Goal: Information Seeking & Learning: Check status

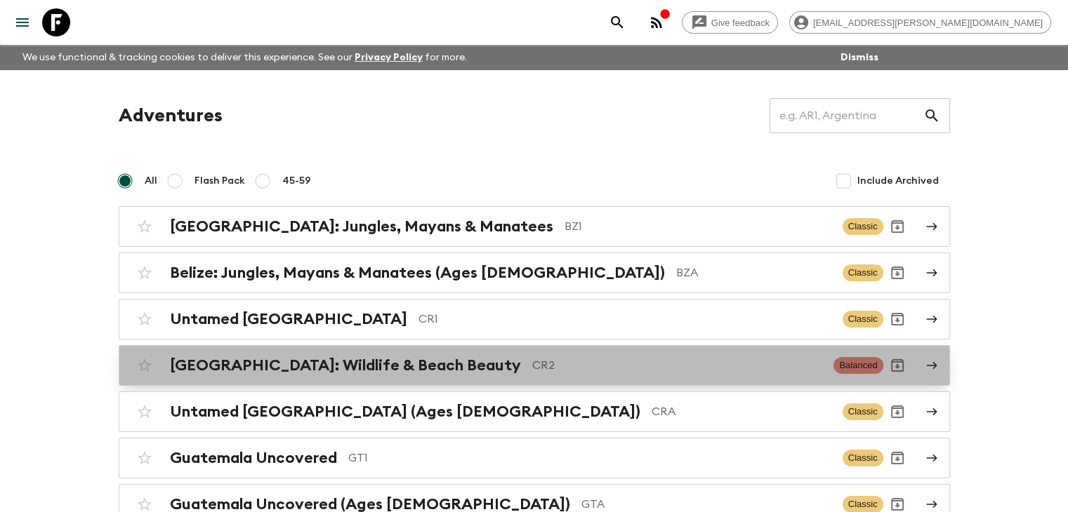
click at [418, 368] on h2 "[GEOGRAPHIC_DATA]: Wildlife & Beach Beauty" at bounding box center [345, 366] width 351 height 18
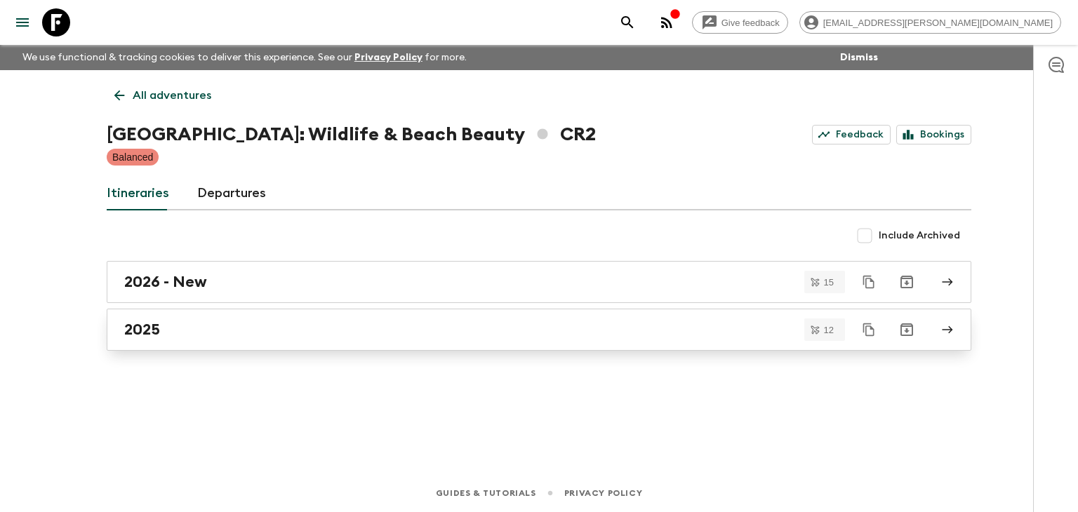
click at [154, 338] on link "2025" at bounding box center [539, 330] width 865 height 42
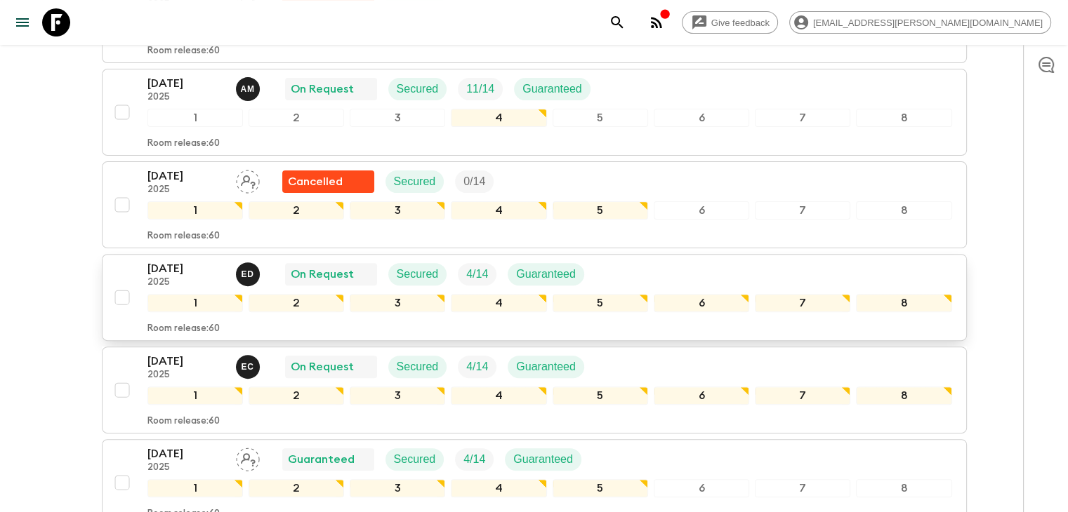
scroll to position [421, 0]
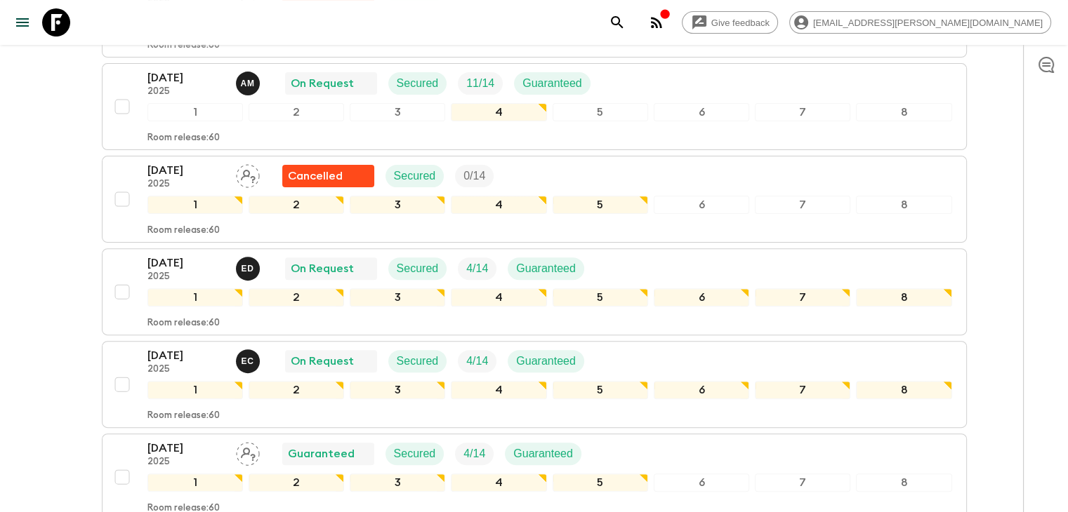
click at [171, 262] on p "[DATE]" at bounding box center [185, 263] width 77 height 17
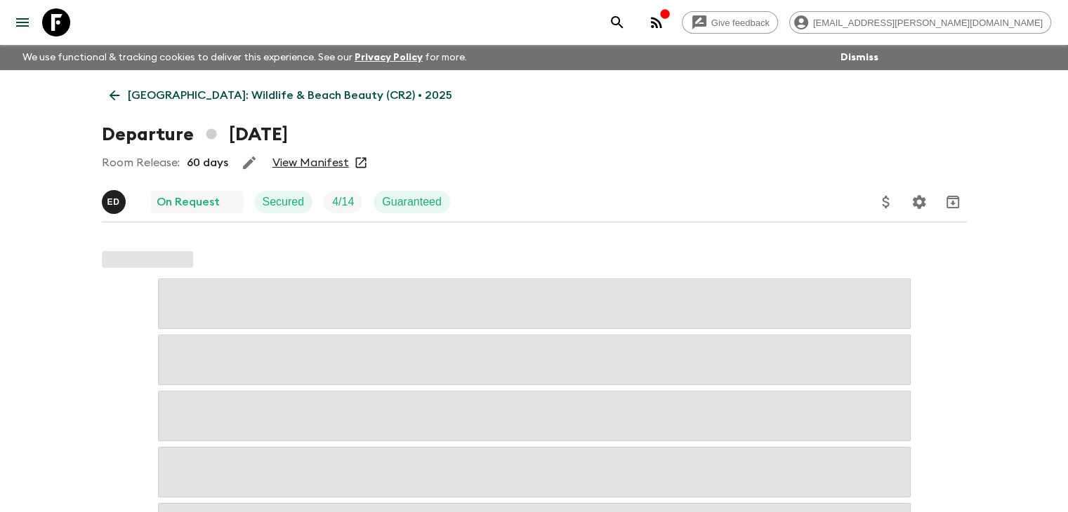
click at [327, 157] on link "View Manifest" at bounding box center [310, 163] width 77 height 14
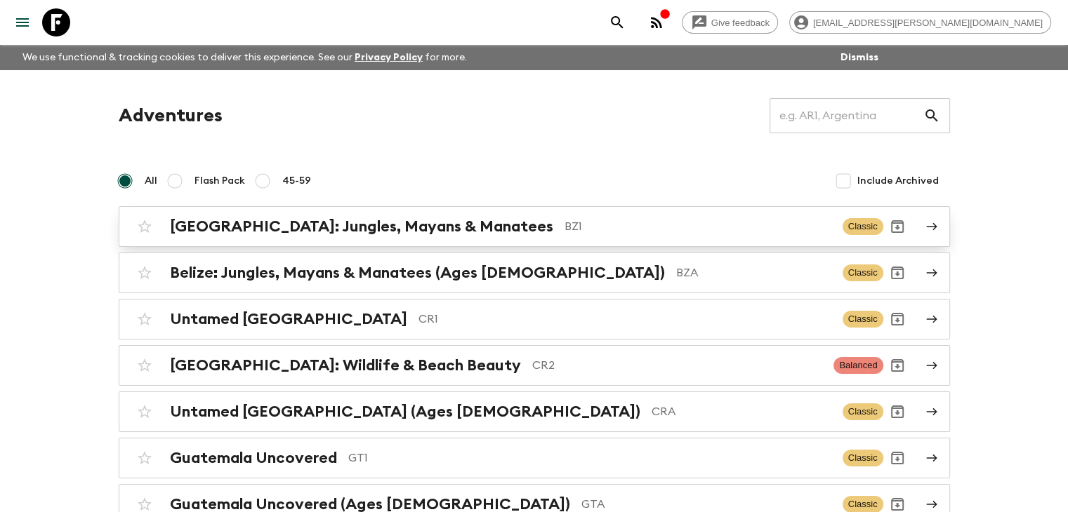
click at [364, 228] on h2 "[GEOGRAPHIC_DATA]: Jungles, Mayans & Manatees" at bounding box center [361, 227] width 383 height 18
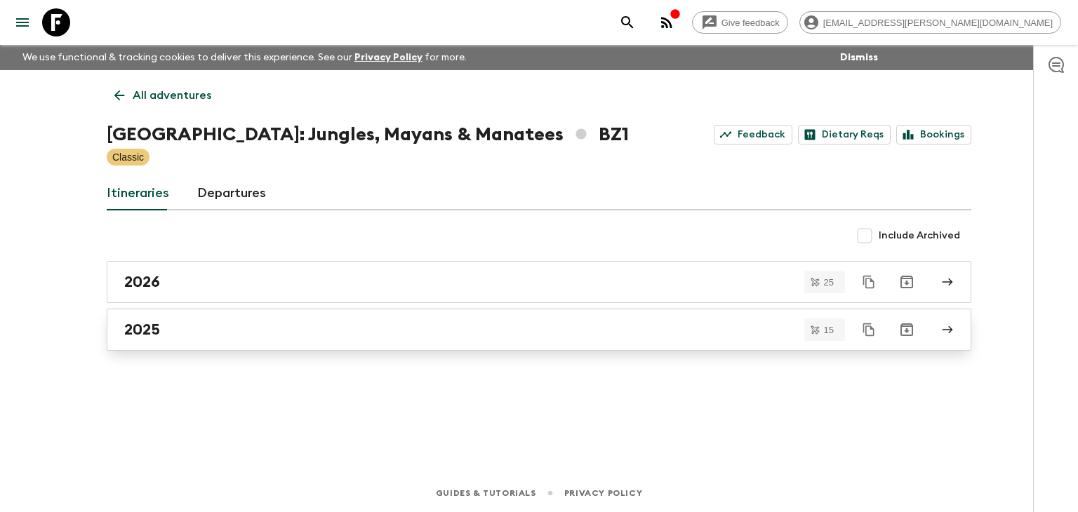
click at [150, 326] on h2 "2025" at bounding box center [142, 330] width 36 height 18
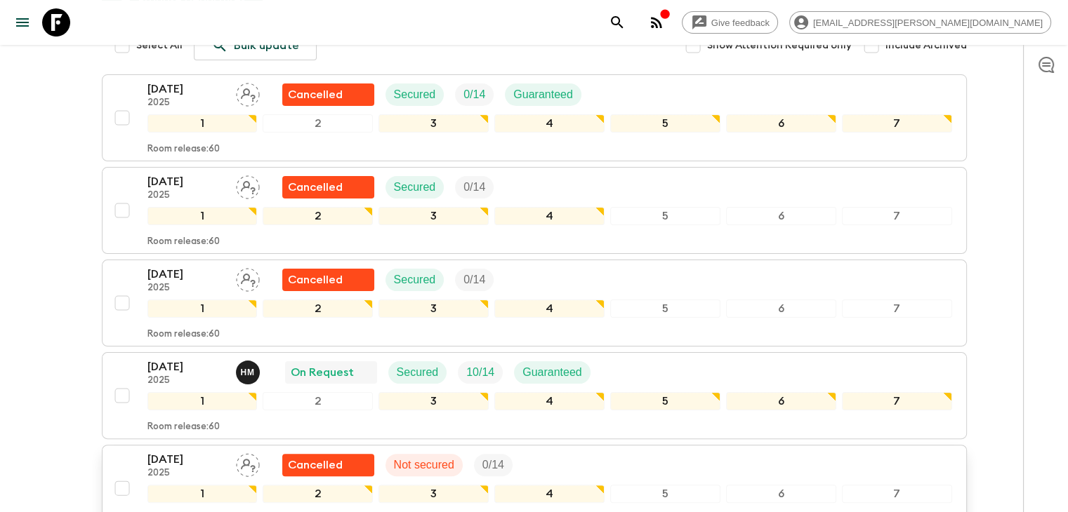
scroll to position [351, 0]
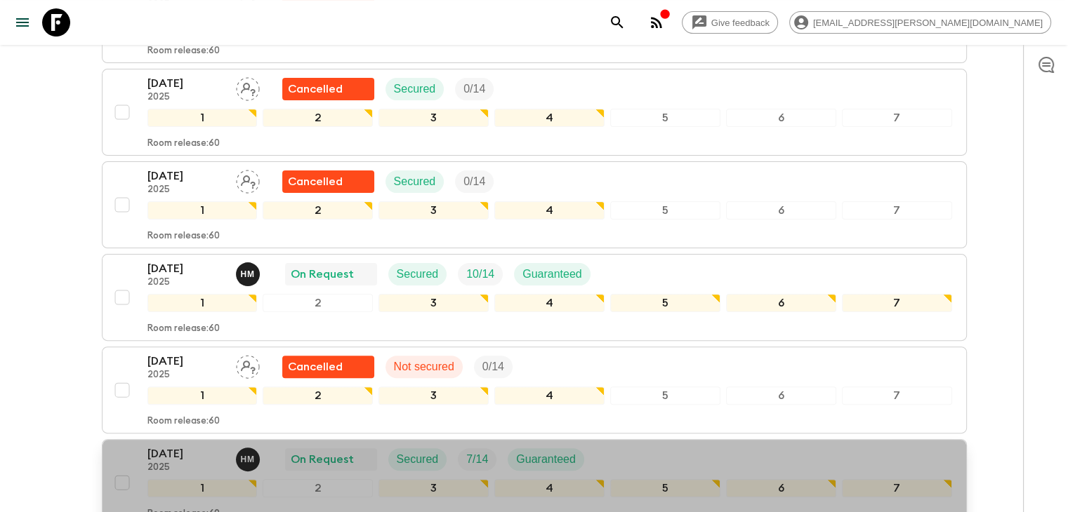
click at [185, 446] on p "[DATE]" at bounding box center [185, 454] width 77 height 17
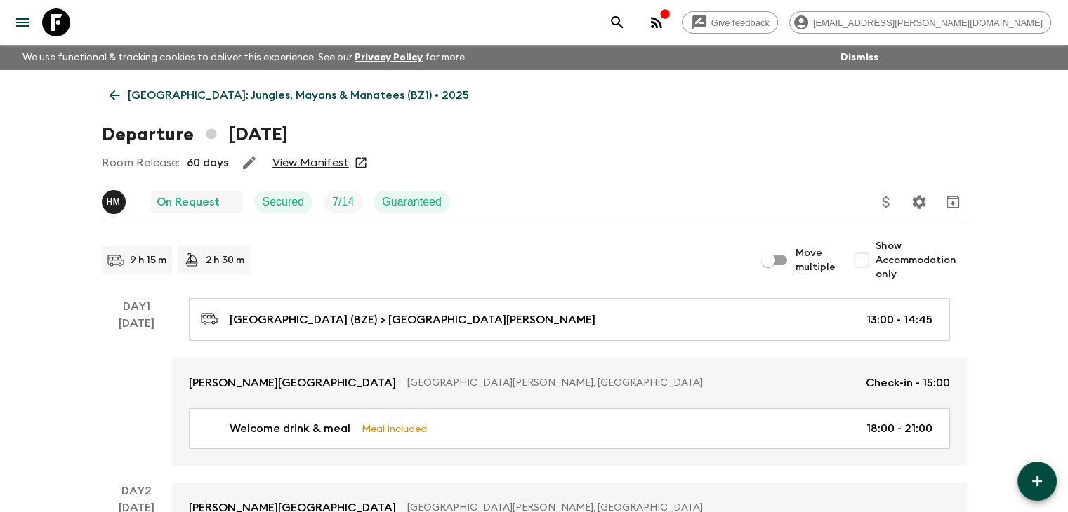
click at [322, 164] on link "View Manifest" at bounding box center [310, 163] width 77 height 14
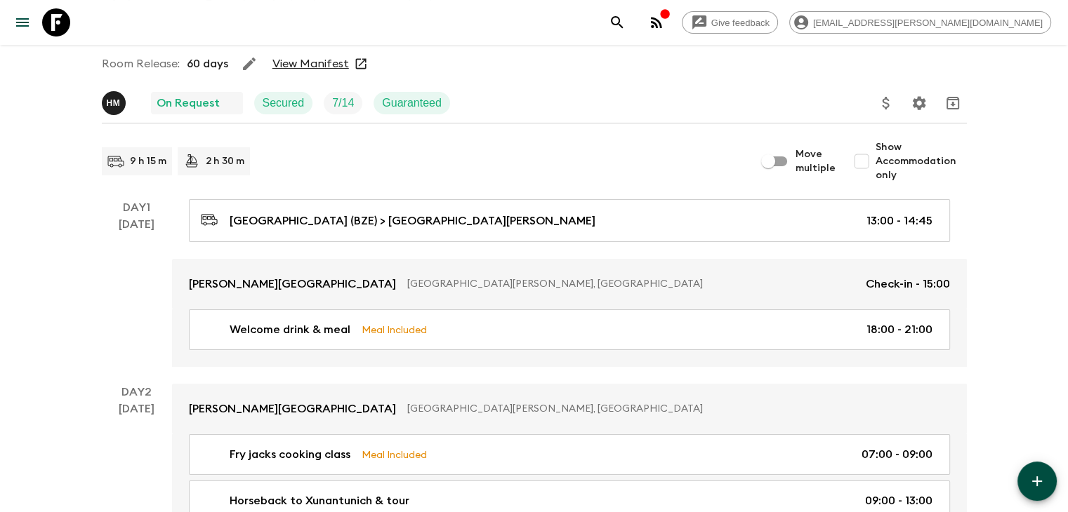
scroll to position [211, 0]
